Goal: Transaction & Acquisition: Obtain resource

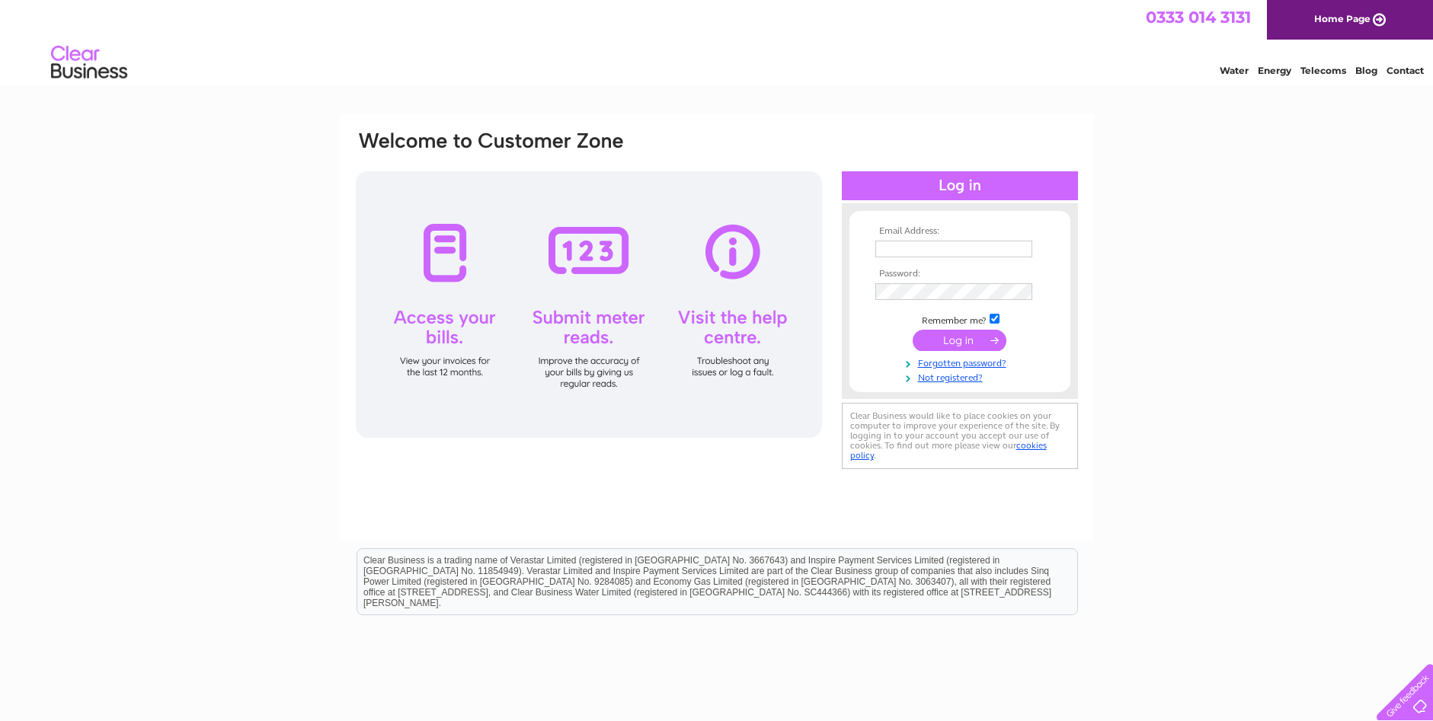
type input "admin@arwill.co.uk"
click at [960, 342] on input "submit" at bounding box center [960, 340] width 94 height 21
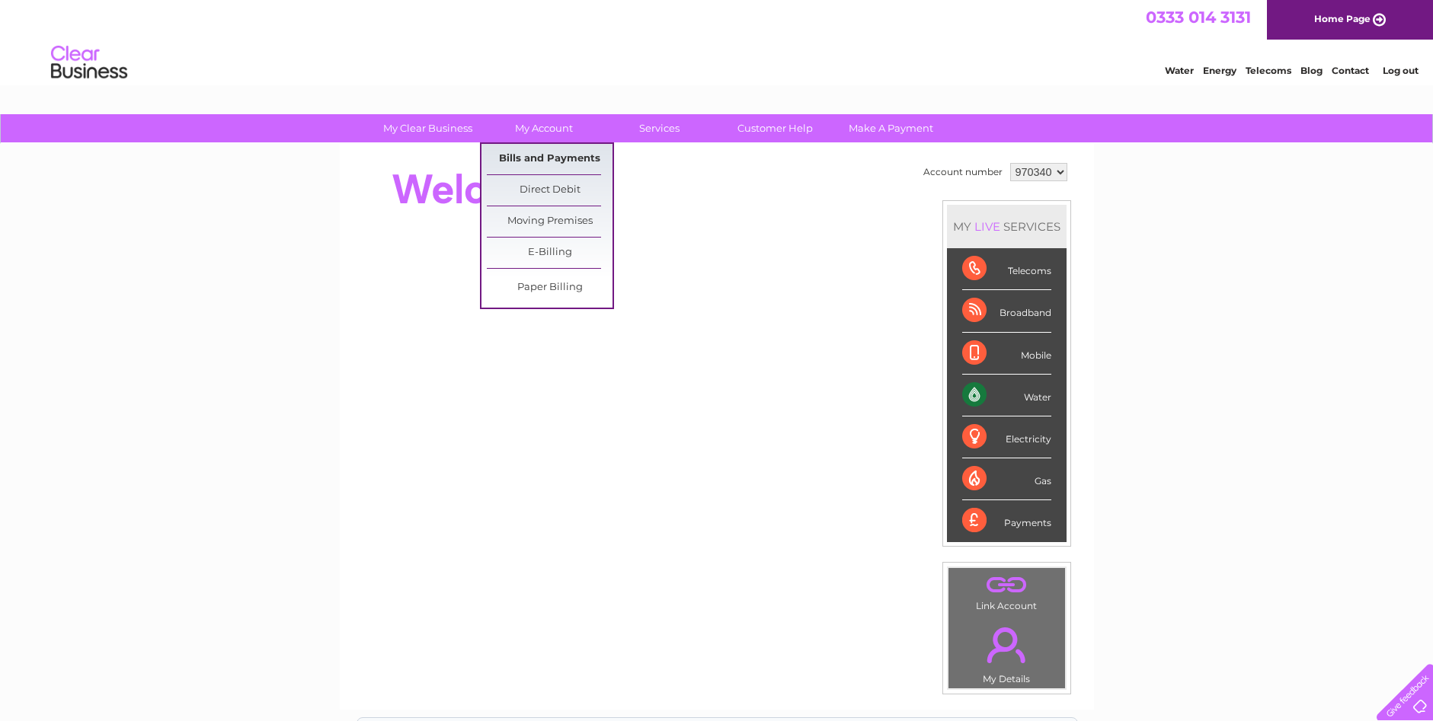
click at [537, 152] on link "Bills and Payments" at bounding box center [550, 159] width 126 height 30
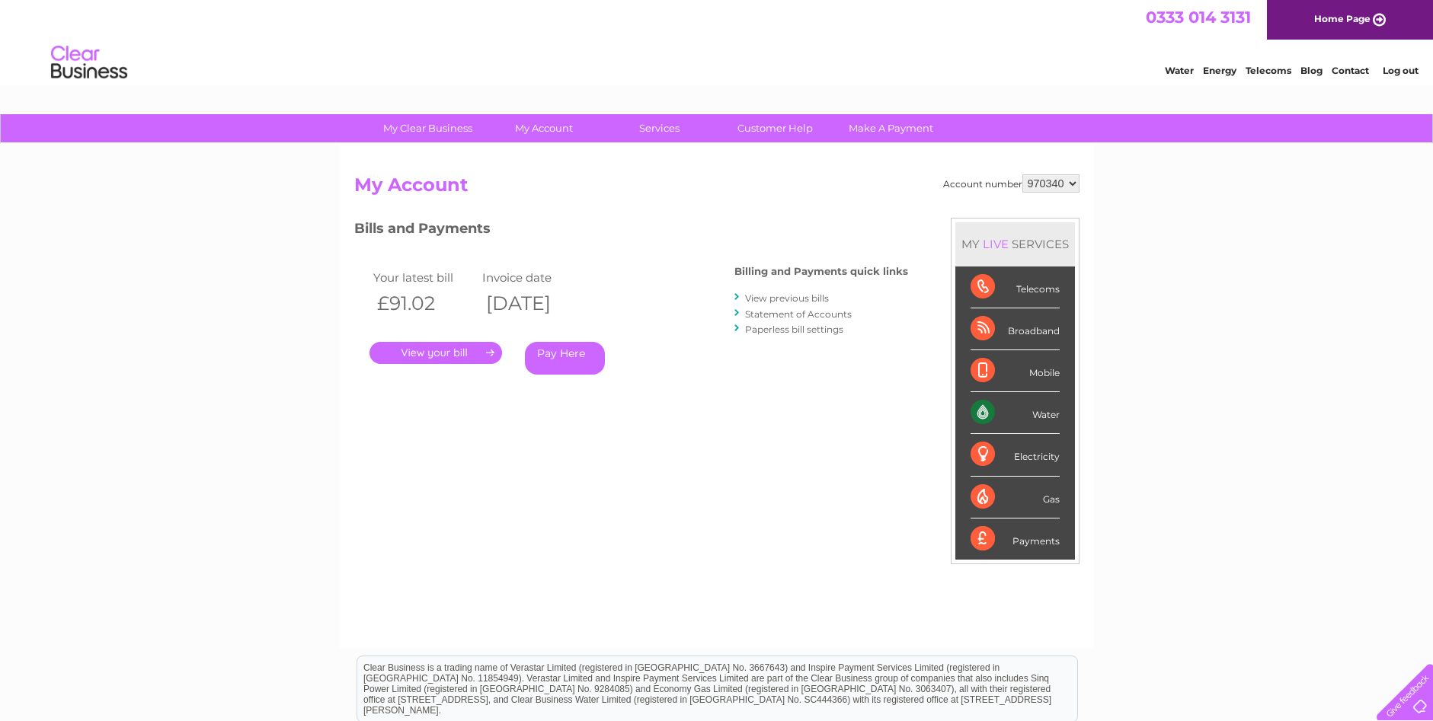
click at [453, 350] on link "." at bounding box center [435, 353] width 133 height 22
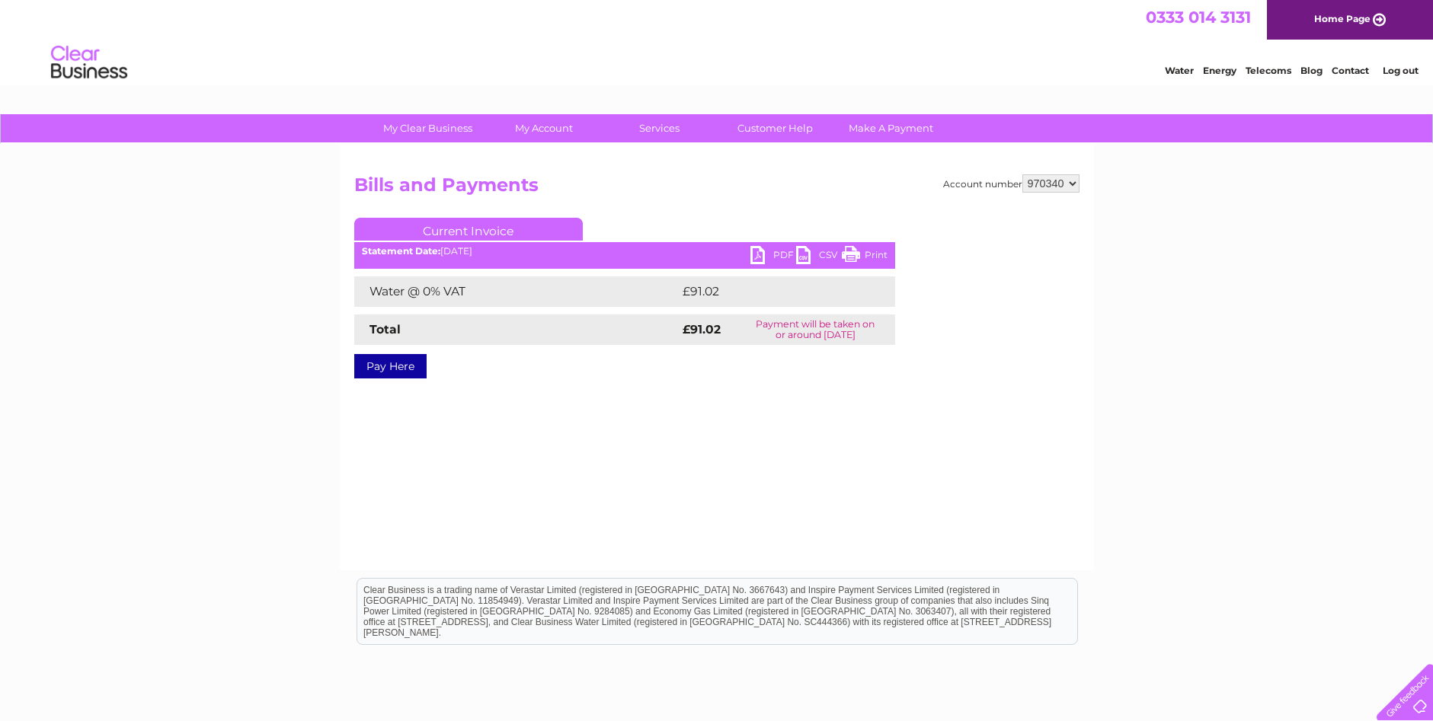
click at [760, 254] on link "PDF" at bounding box center [773, 257] width 46 height 22
